Goal: Task Accomplishment & Management: Manage account settings

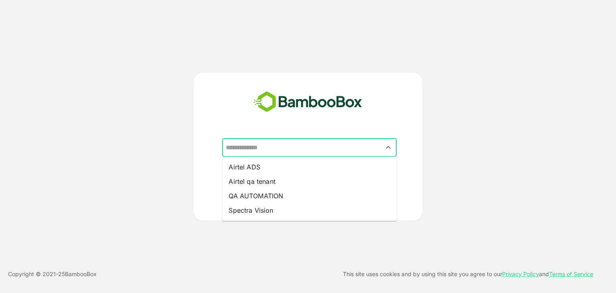
click at [301, 151] on input "text" at bounding box center [309, 147] width 171 height 15
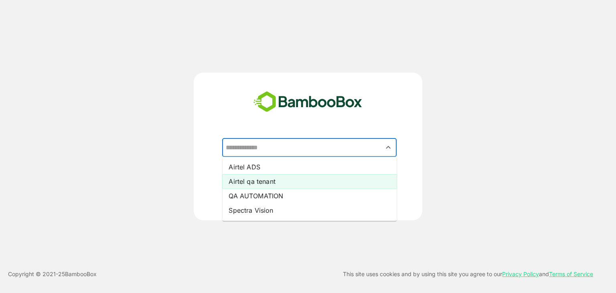
click at [305, 178] on li "Airtel qa tenant" at bounding box center [309, 181] width 174 height 14
type input "**********"
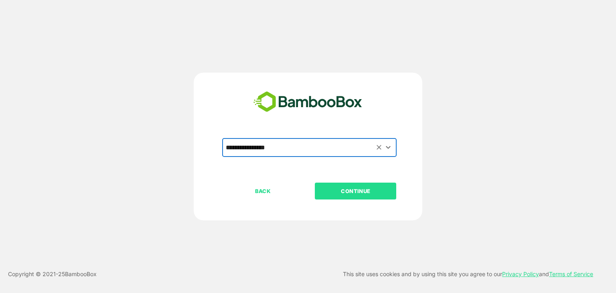
click at [338, 190] on p "CONTINUE" at bounding box center [355, 190] width 80 height 9
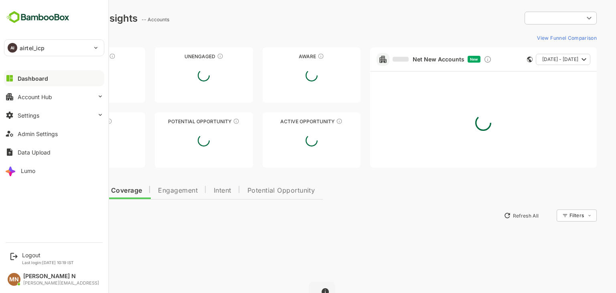
type input "**********"
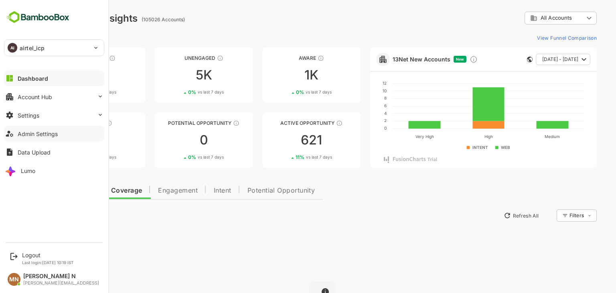
click at [38, 133] on div "Admin Settings" at bounding box center [38, 133] width 40 height 7
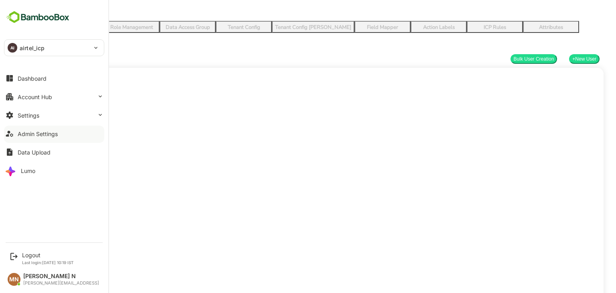
click at [38, 133] on div "Admin Settings" at bounding box center [38, 133] width 40 height 7
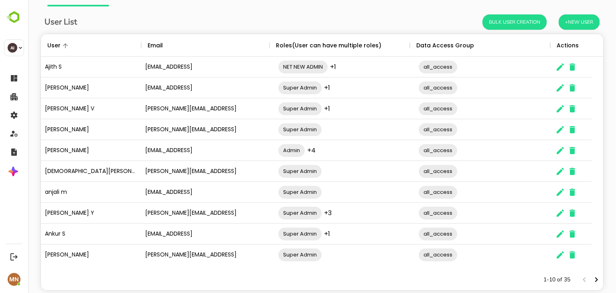
scroll to position [35, 0]
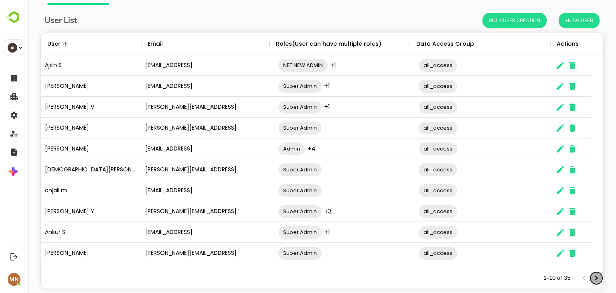
click at [591, 277] on icon "Next page" at bounding box center [596, 278] width 10 height 10
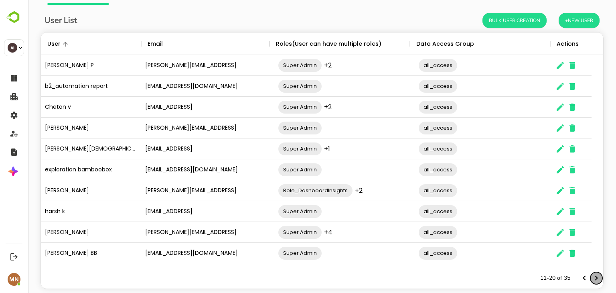
click at [591, 277] on icon "Next page" at bounding box center [596, 278] width 10 height 10
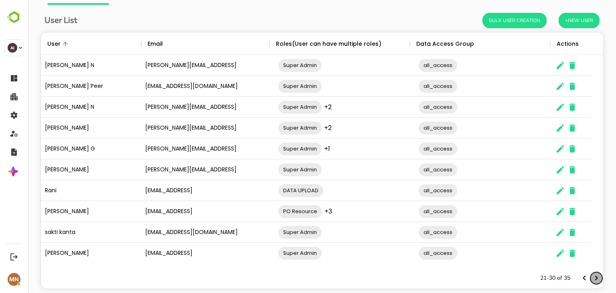
click at [591, 277] on icon "Next page" at bounding box center [596, 278] width 10 height 10
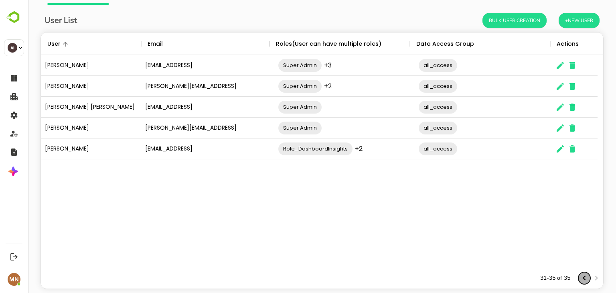
click at [579, 278] on icon "Previous page" at bounding box center [584, 278] width 10 height 10
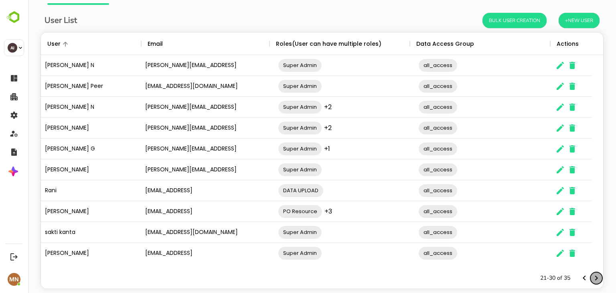
click at [591, 275] on icon "Next page" at bounding box center [596, 278] width 10 height 10
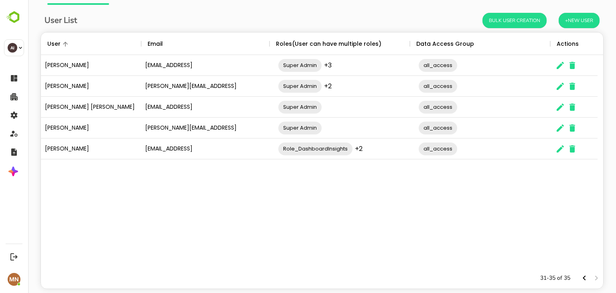
scroll to position [0, 0]
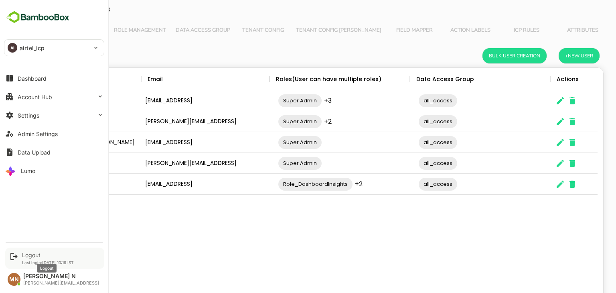
click at [22, 257] on div "Logout" at bounding box center [48, 254] width 52 height 7
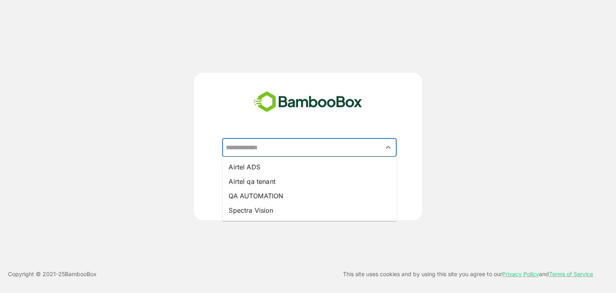
click at [268, 143] on input "text" at bounding box center [309, 147] width 171 height 15
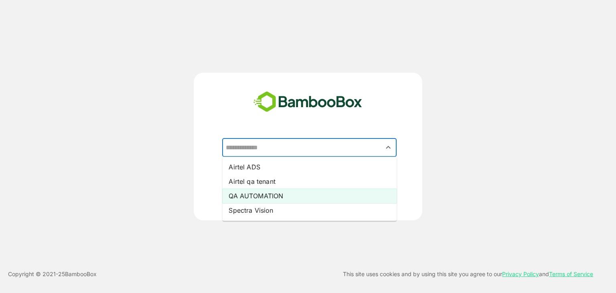
click at [271, 190] on li "QA AUTOMATION" at bounding box center [309, 195] width 174 height 14
type input "**********"
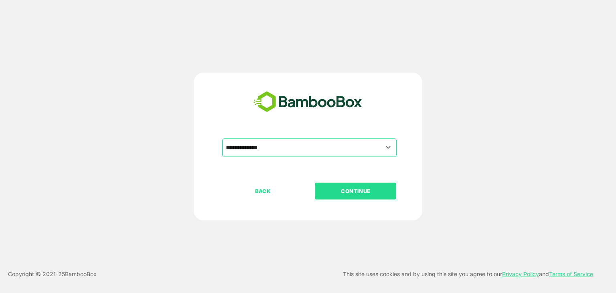
click at [336, 196] on button "CONTINUE" at bounding box center [355, 190] width 81 height 17
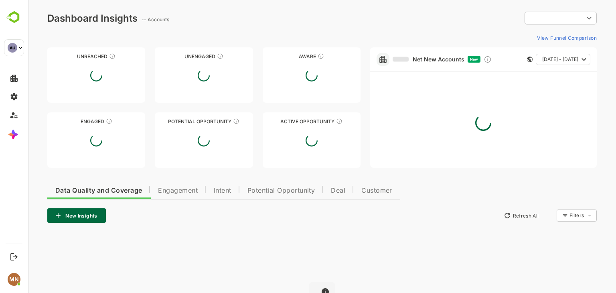
type input "**********"
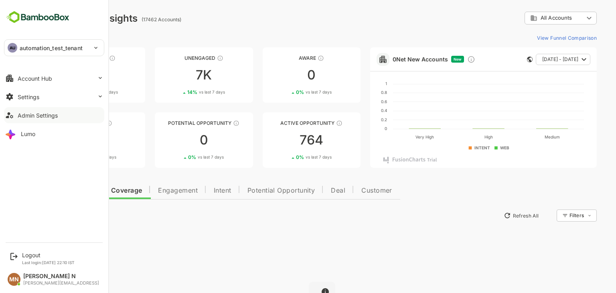
click at [43, 115] on div "Admin Settings" at bounding box center [38, 115] width 40 height 7
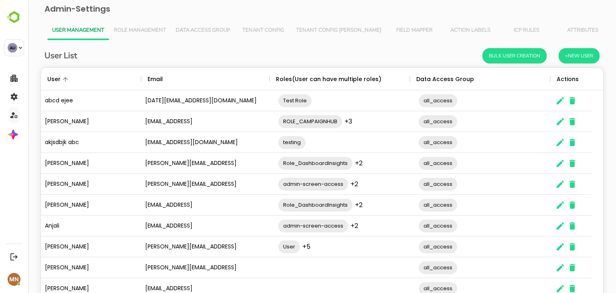
scroll to position [51, 0]
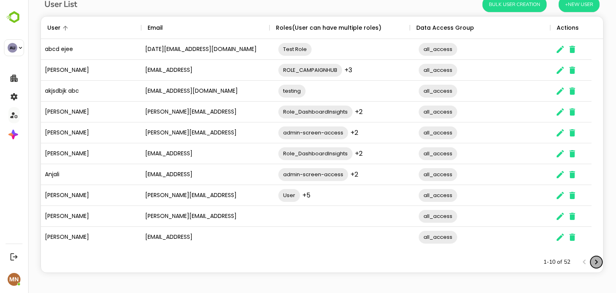
click at [591, 260] on icon "Next page" at bounding box center [596, 262] width 10 height 10
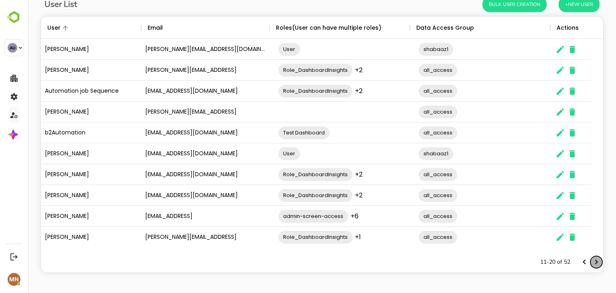
click at [591, 260] on icon "Next page" at bounding box center [596, 262] width 10 height 10
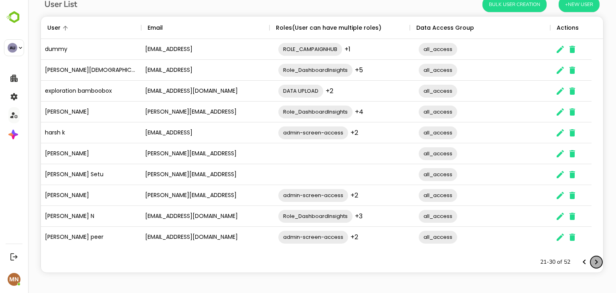
click at [591, 260] on icon "Next page" at bounding box center [596, 262] width 10 height 10
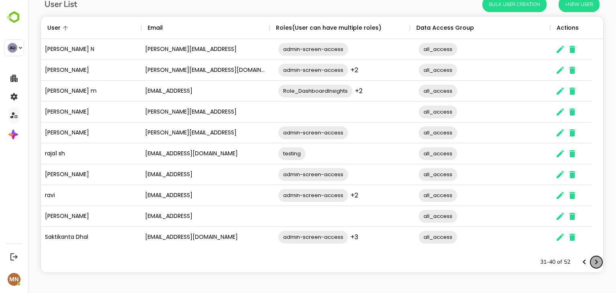
click at [591, 260] on icon "Next page" at bounding box center [596, 262] width 10 height 10
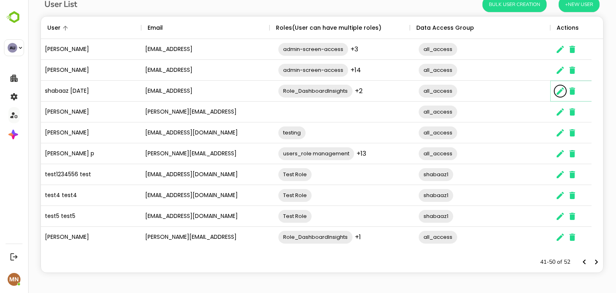
click at [560, 93] on icon "The User Data" at bounding box center [560, 91] width 10 height 10
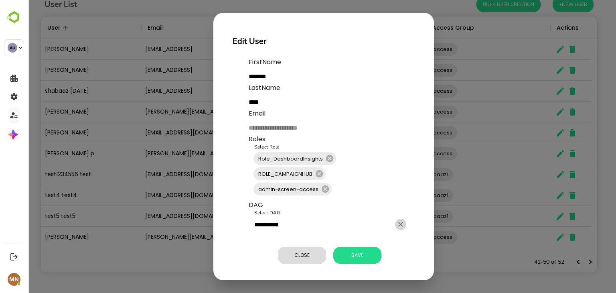
click at [404, 222] on icon "Clear" at bounding box center [400, 224] width 8 height 8
click at [352, 254] on span "Save" at bounding box center [357, 255] width 40 height 10
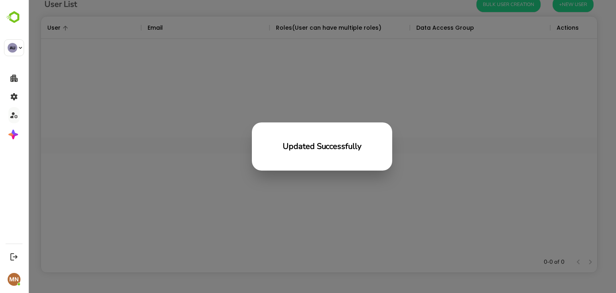
scroll to position [229, 550]
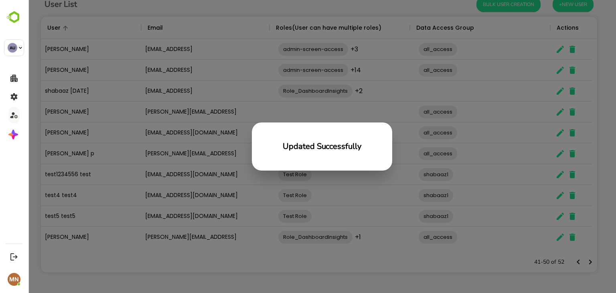
click at [73, 114] on div "Updated Successfully" at bounding box center [321, 146] width 587 height 293
